Goal: Information Seeking & Learning: Learn about a topic

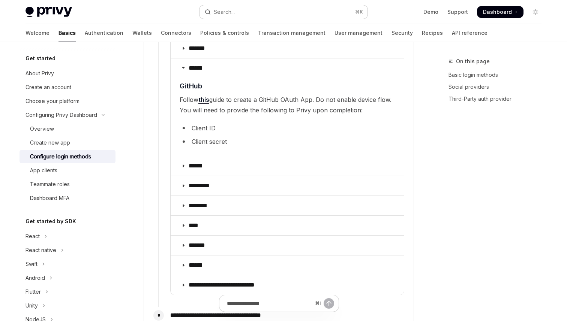
click at [224, 13] on div "Search..." at bounding box center [224, 11] width 21 height 9
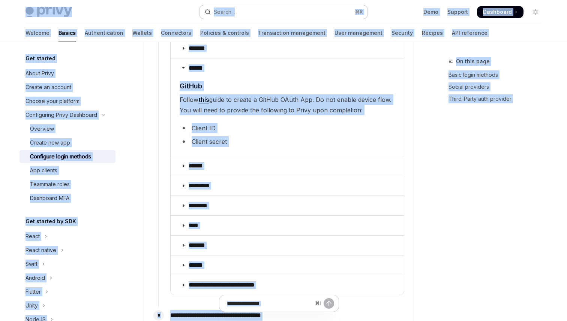
click at [224, 13] on div "Search..." at bounding box center [224, 11] width 21 height 9
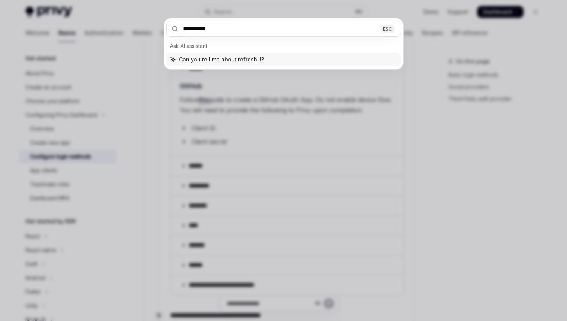
type input "**********"
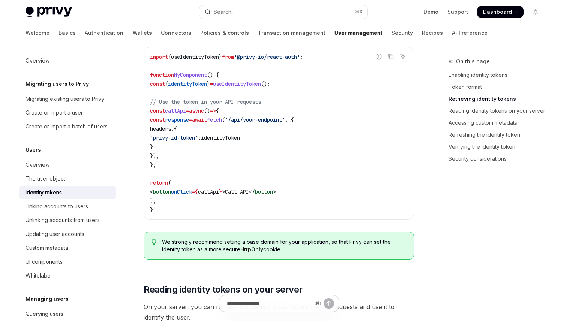
scroll to position [762, 0]
click at [314, 12] on button "Search... ⌘ K" at bounding box center [283, 11] width 168 height 13
type input "*"
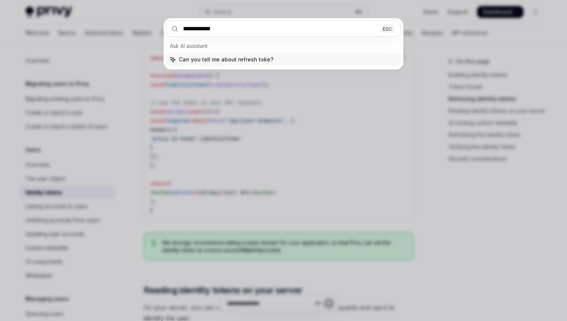
type input "**********"
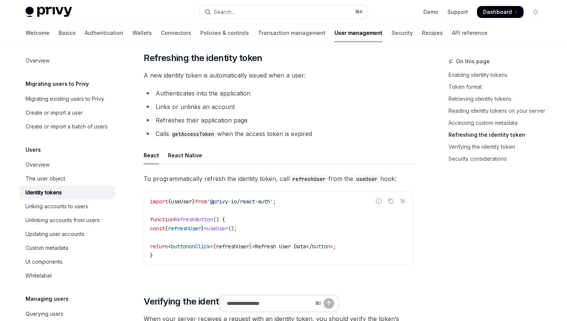
scroll to position [1774, 0]
click at [273, 14] on button "Search... ⌘ K" at bounding box center [283, 11] width 168 height 13
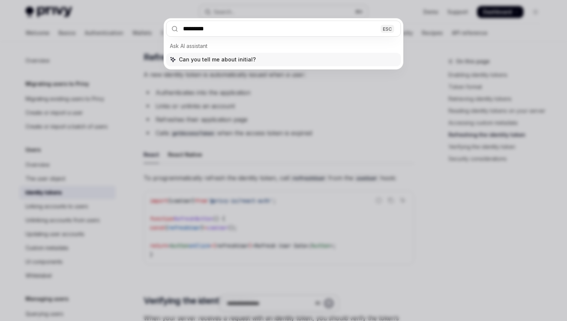
type input "**********"
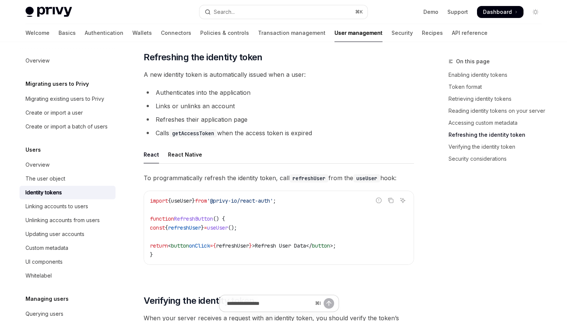
type textarea "*"
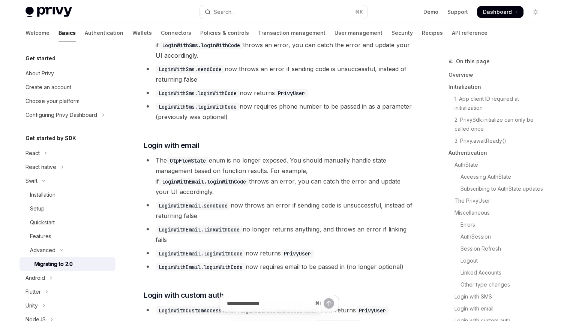
scroll to position [279, 0]
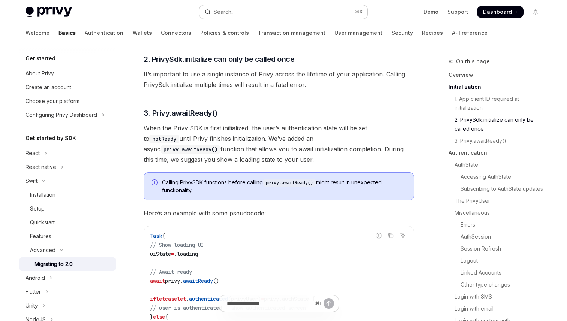
click at [234, 10] on div "Search..." at bounding box center [224, 11] width 21 height 9
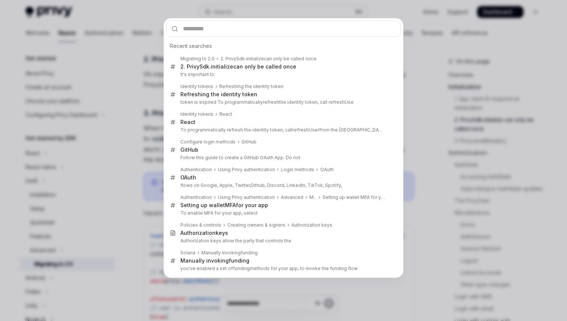
type input "*"
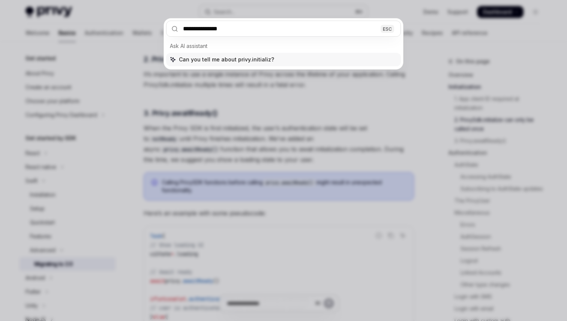
type input "**********"
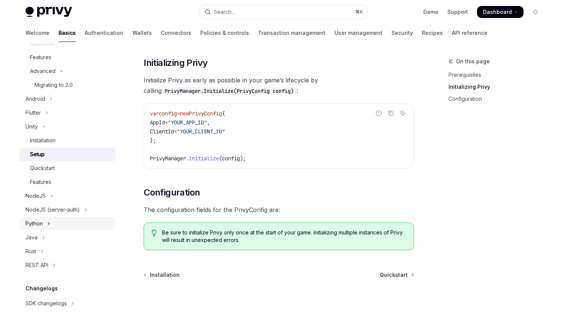
scroll to position [163, 0]
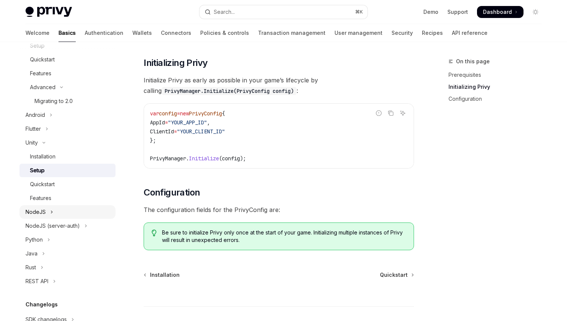
click at [62, 210] on button "NodeJS" at bounding box center [67, 211] width 96 height 13
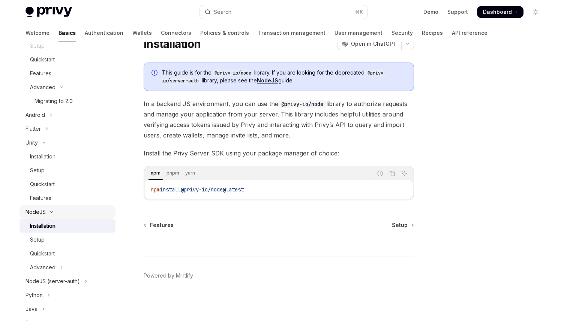
click at [62, 210] on button "NodeJS" at bounding box center [67, 211] width 96 height 13
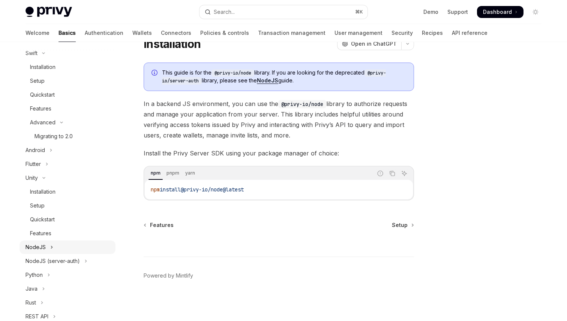
scroll to position [48, 0]
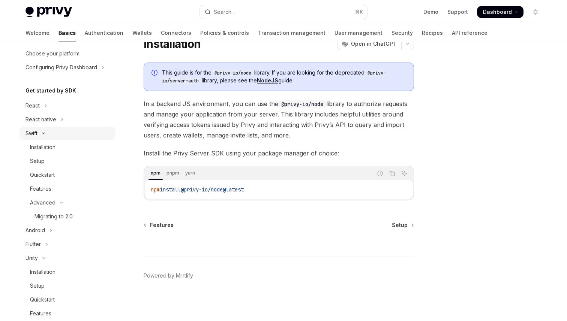
click at [62, 129] on button "Swift" at bounding box center [67, 133] width 96 height 13
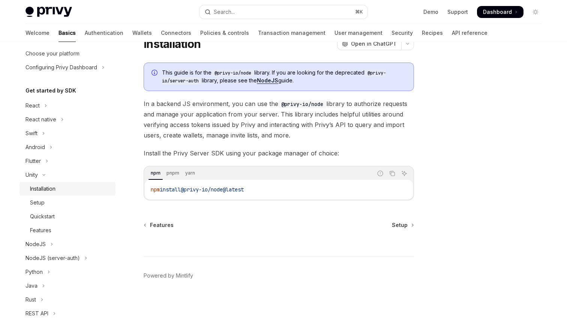
click at [56, 182] on link "Installation" at bounding box center [67, 188] width 96 height 13
type textarea "*"
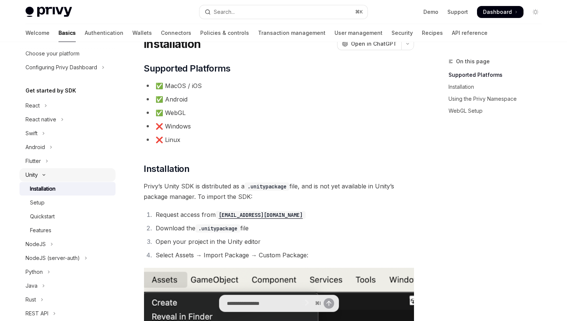
click at [61, 174] on button "Unity" at bounding box center [67, 174] width 96 height 13
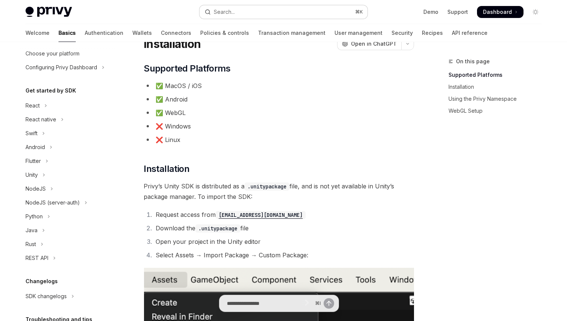
click at [223, 12] on div "Search..." at bounding box center [224, 11] width 21 height 9
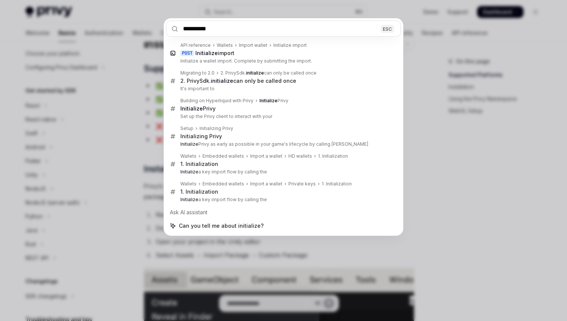
type input "**********"
click at [142, 68] on div "**********" at bounding box center [283, 160] width 567 height 321
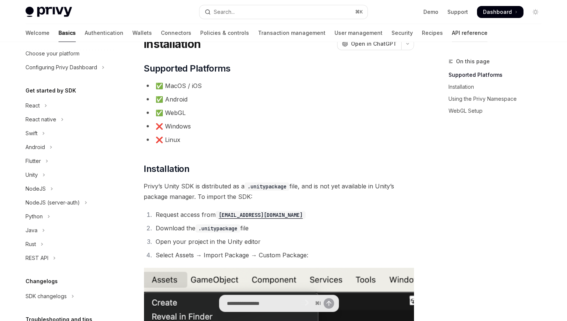
click at [452, 36] on link "API reference" at bounding box center [470, 33] width 36 height 18
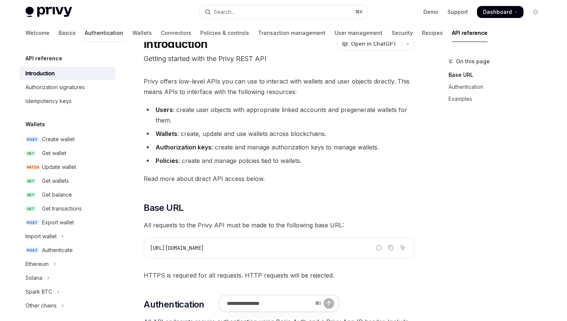
click at [85, 34] on link "Authentication" at bounding box center [104, 33] width 39 height 18
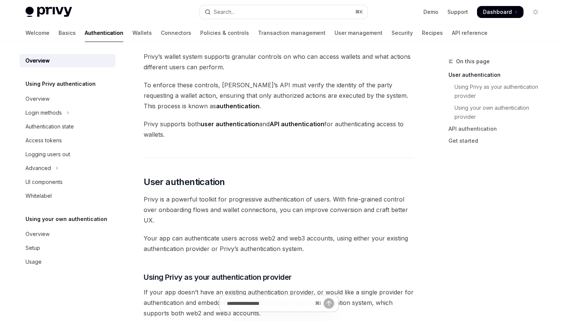
click at [32, 42] on div at bounding box center [67, 48] width 96 height 12
click at [58, 31] on link "Basics" at bounding box center [66, 33] width 17 height 18
type textarea "*"
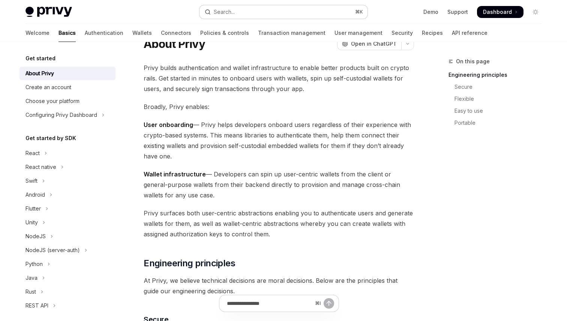
click at [269, 17] on button "Search... ⌘ K" at bounding box center [283, 11] width 168 height 13
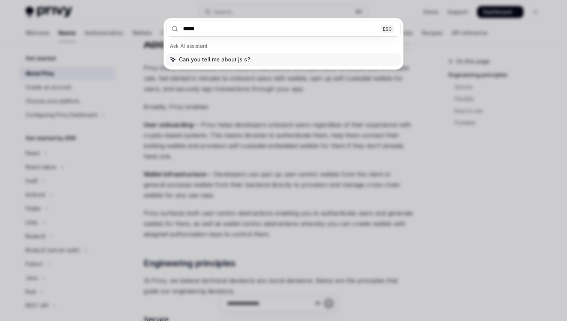
type input "******"
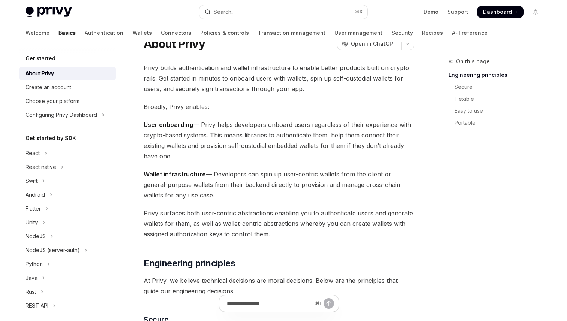
type textarea "*"
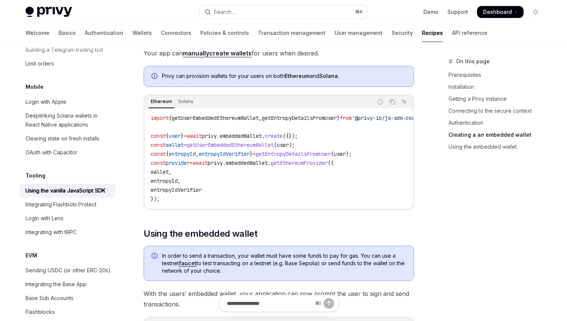
scroll to position [835, 0]
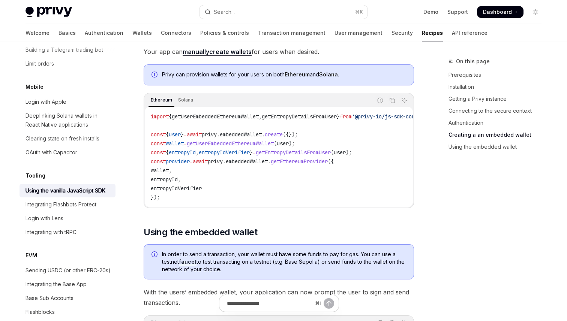
click at [283, 135] on span "create" at bounding box center [274, 134] width 18 height 7
click at [268, 158] on span "embeddedWallet" at bounding box center [247, 161] width 42 height 7
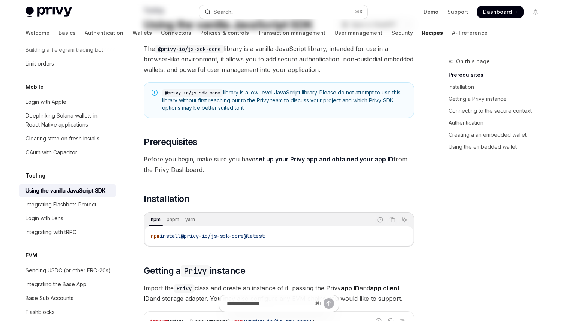
scroll to position [0, 0]
